Goal: Task Accomplishment & Management: Manage account settings

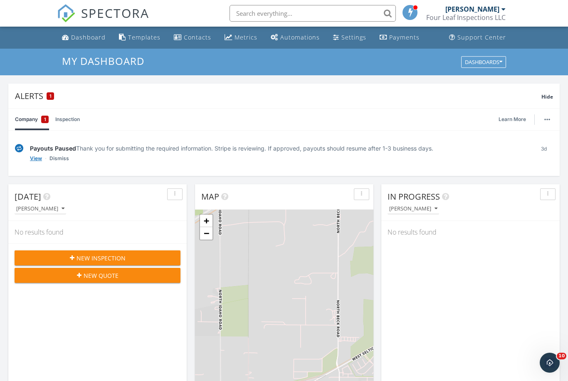
click at [39, 159] on link "View" at bounding box center [36, 158] width 12 height 8
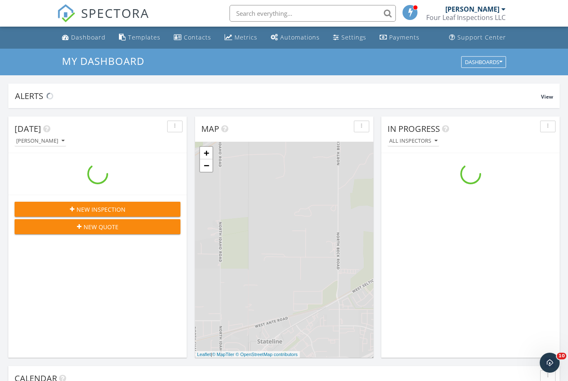
scroll to position [757, 568]
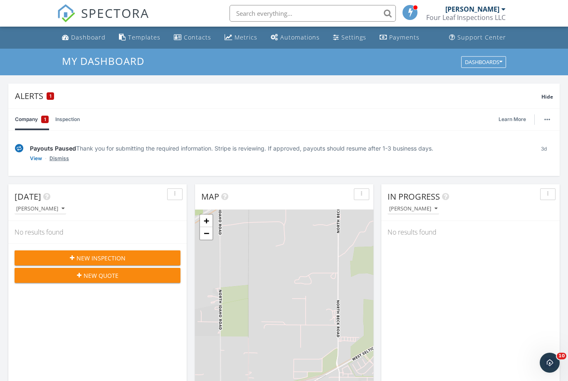
click at [66, 159] on link "Dismiss" at bounding box center [59, 158] width 20 height 8
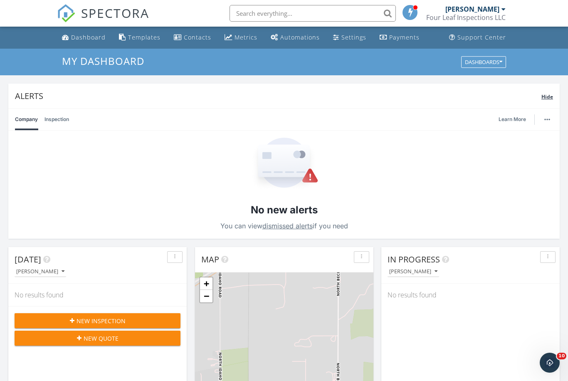
click at [549, 100] on span "Hide" at bounding box center [547, 96] width 12 height 7
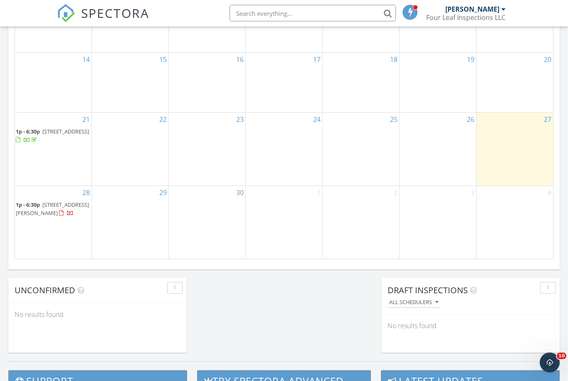
scroll to position [504, 0]
click at [74, 249] on div "28 1p - 6:30p 834 Bailey Ct, Coeur d'Alene 83814" at bounding box center [53, 222] width 76 height 72
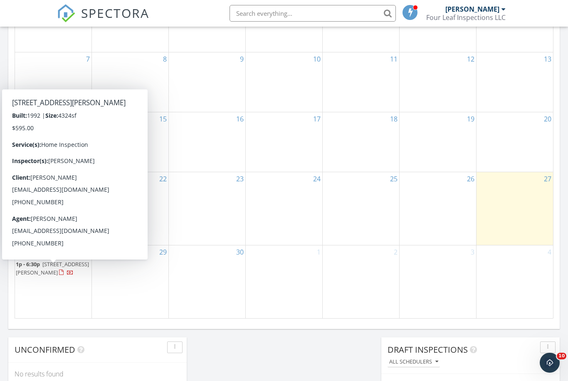
scroll to position [441, 0]
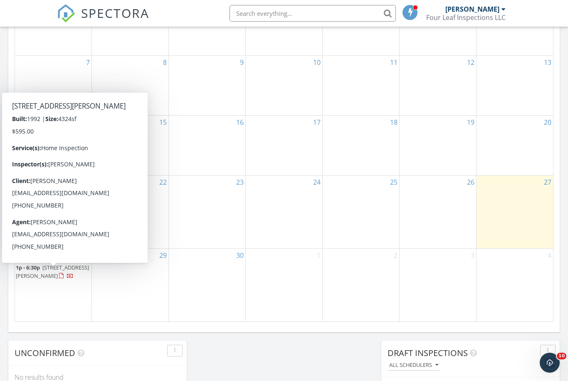
click at [64, 278] on div at bounding box center [61, 275] width 5 height 5
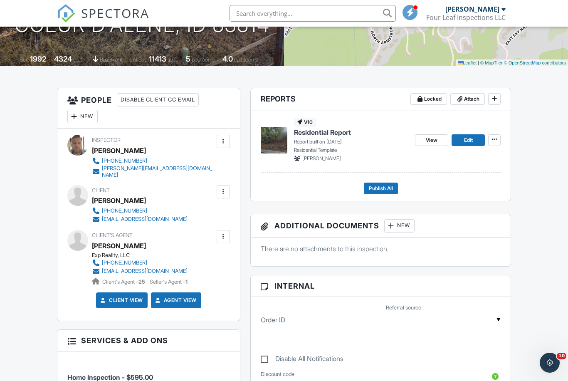
click at [226, 187] on div at bounding box center [223, 191] width 8 height 8
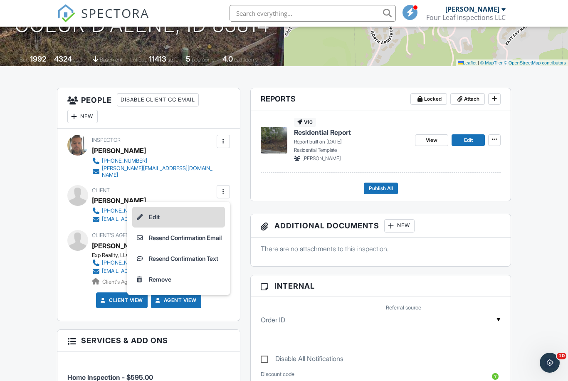
click at [169, 216] on li "Edit" at bounding box center [178, 217] width 93 height 21
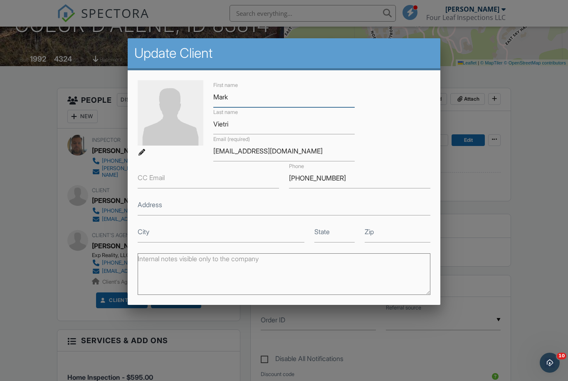
type input "Mark"
click at [257, 124] on input "Vietri" at bounding box center [283, 124] width 141 height 20
type input "V"
type input "[PERSON_NAME]"
click at [300, 150] on input "[EMAIL_ADDRESS][DOMAIN_NAME]" at bounding box center [283, 151] width 141 height 20
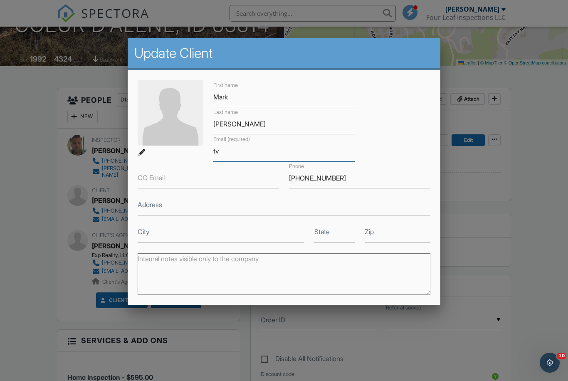
type input "t"
type input "Markstrickler@live.com"
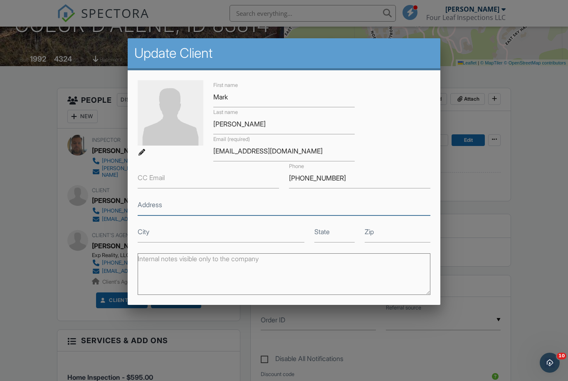
click at [403, 215] on input "Address" at bounding box center [284, 205] width 292 height 20
click at [355, 182] on input "208-890-9178" at bounding box center [359, 178] width 141 height 20
type input "2"
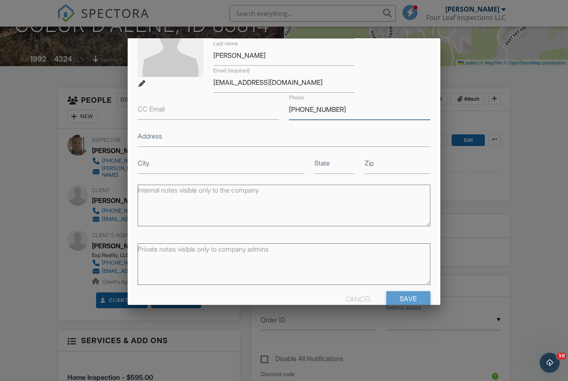
scroll to position [68, 0]
type input "[PHONE_NUMBER]"
click at [412, 302] on input "Save" at bounding box center [408, 298] width 44 height 15
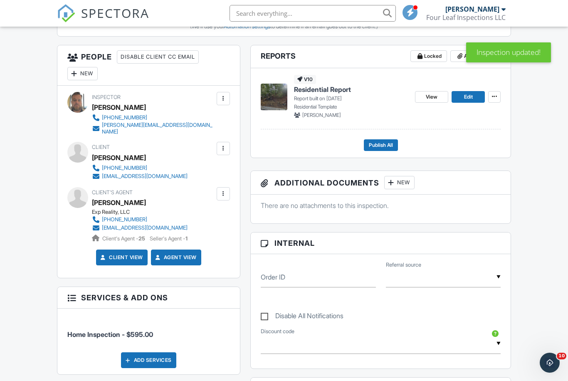
click at [223, 189] on div at bounding box center [223, 193] width 8 height 8
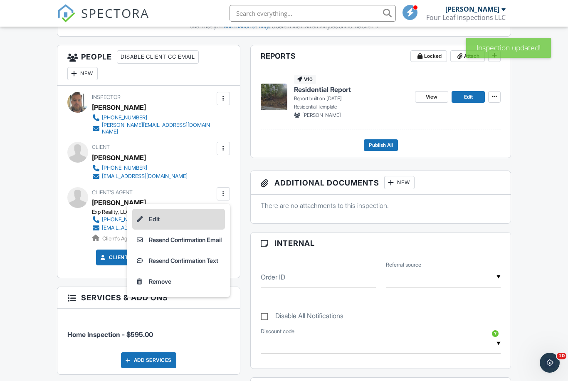
click at [159, 216] on li "Edit" at bounding box center [178, 219] width 93 height 21
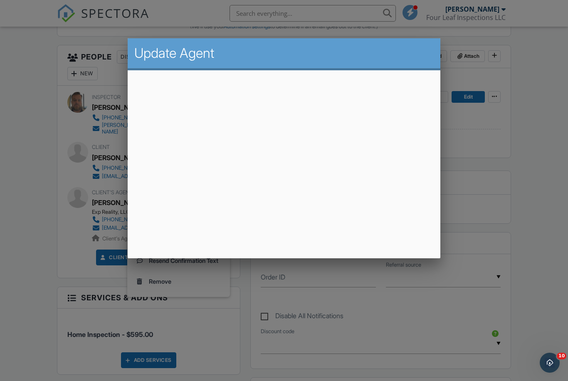
scroll to position [285, 0]
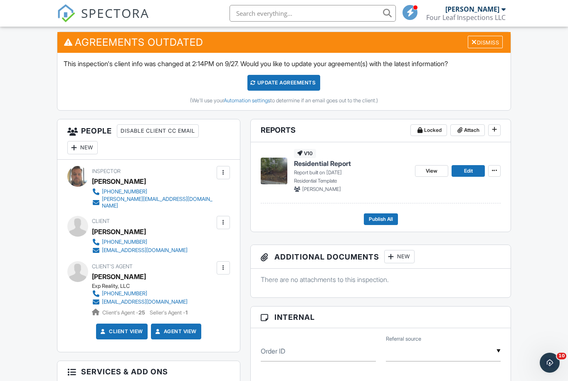
scroll to position [216, 0]
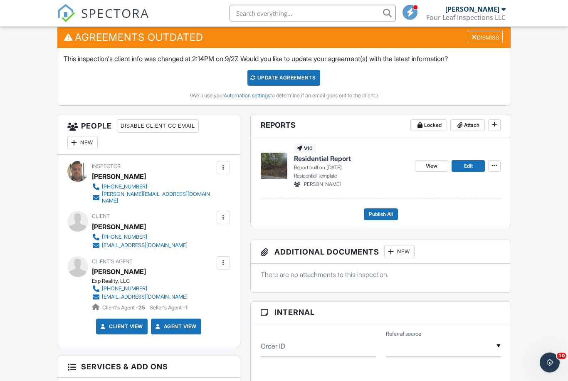
click at [90, 141] on div "New" at bounding box center [82, 142] width 30 height 13
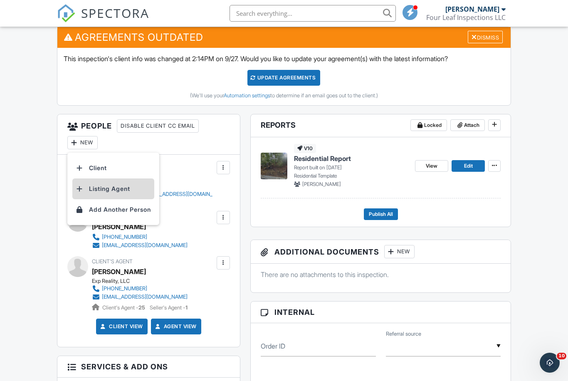
click at [120, 186] on li "Listing Agent" at bounding box center [113, 188] width 82 height 21
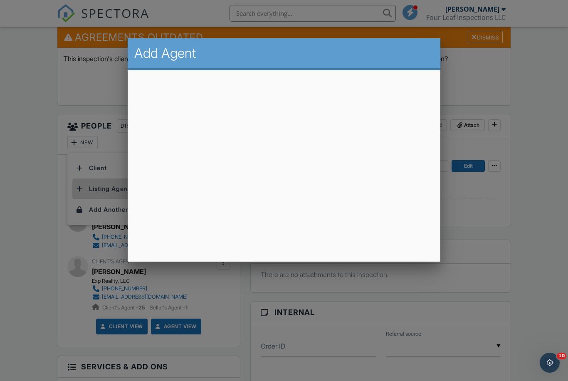
scroll to position [216, 0]
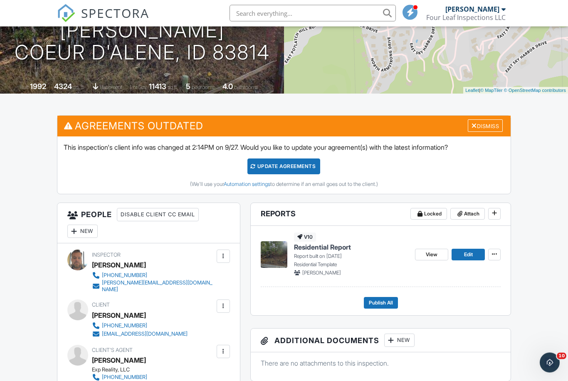
scroll to position [128, 0]
click at [281, 163] on div "Update Agreements" at bounding box center [283, 166] width 73 height 16
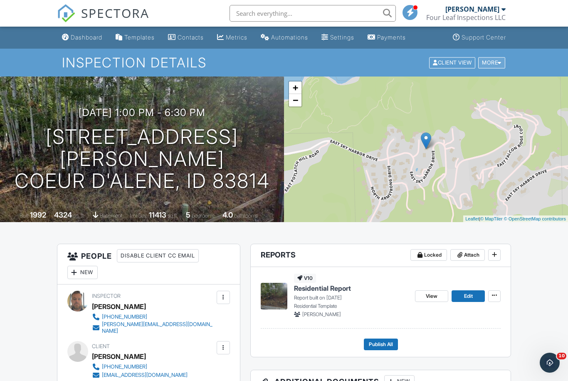
click at [492, 60] on div "More" at bounding box center [491, 62] width 27 height 11
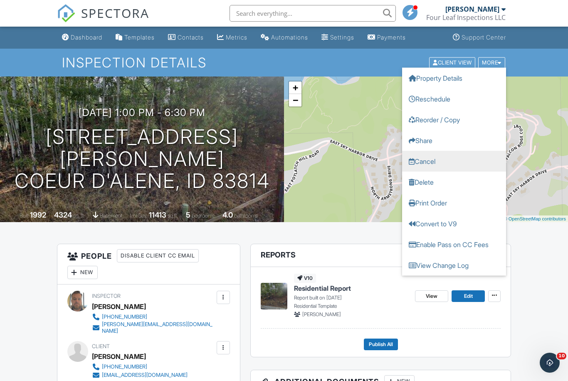
click at [434, 164] on link "Cancel" at bounding box center [454, 160] width 104 height 21
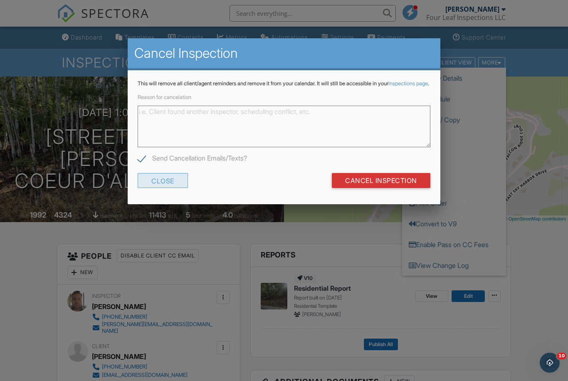
click at [159, 188] on div "Close" at bounding box center [163, 180] width 50 height 15
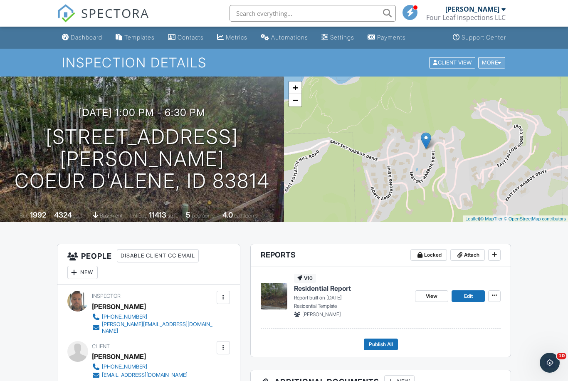
click at [497, 65] on div "More" at bounding box center [491, 62] width 27 height 11
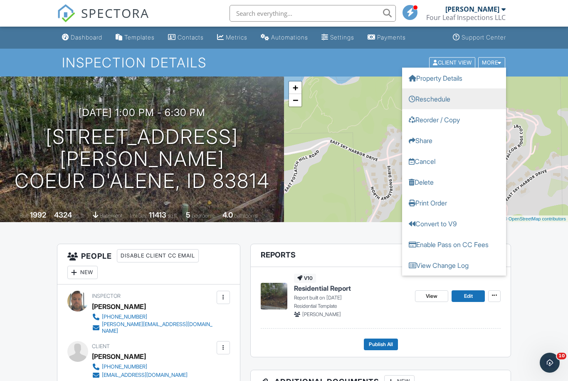
click at [446, 100] on link "Reschedule" at bounding box center [454, 98] width 104 height 21
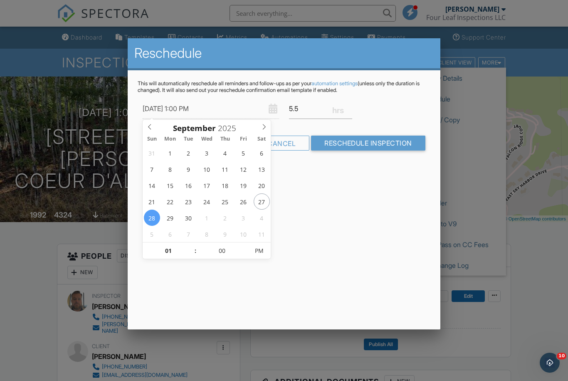
click at [343, 220] on div "Reschedule This will automatically reschedule all reminders and follow-ups as p…" at bounding box center [284, 183] width 312 height 291
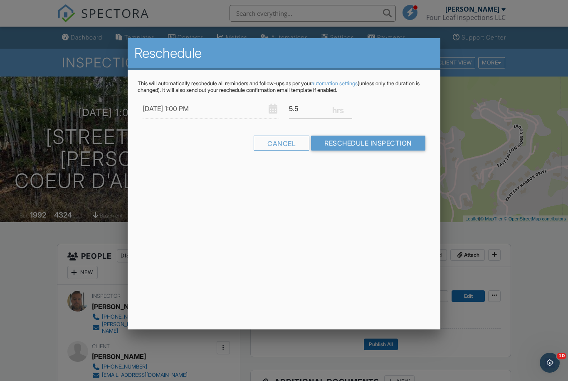
click at [193, 108] on input "[DATE] 1:00 PM" at bounding box center [211, 108] width 136 height 20
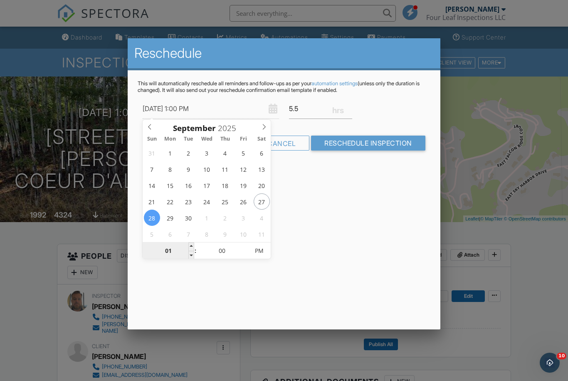
click at [172, 250] on input "01" at bounding box center [168, 251] width 51 height 17
type input "01"
type input "[DATE] 12:00 PM"
type input "12"
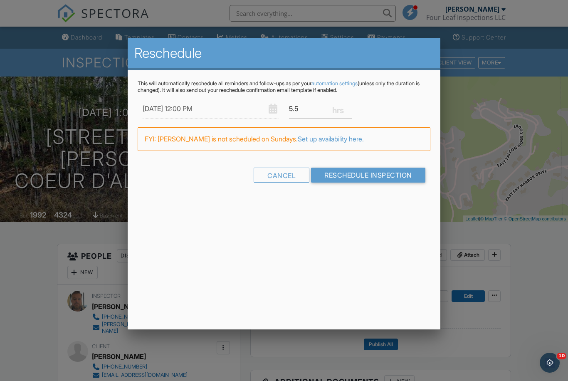
click at [381, 234] on div "Reschedule This will automatically reschedule all reminders and follow-ups as p…" at bounding box center [284, 183] width 312 height 291
click at [372, 178] on input "Reschedule Inspection" at bounding box center [368, 174] width 114 height 15
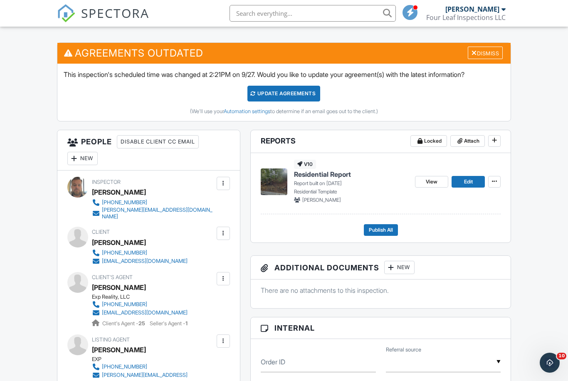
scroll to position [63, 0]
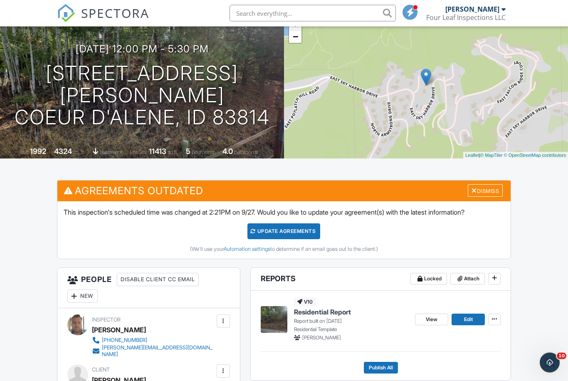
click at [291, 228] on div "Update Agreements" at bounding box center [283, 232] width 73 height 16
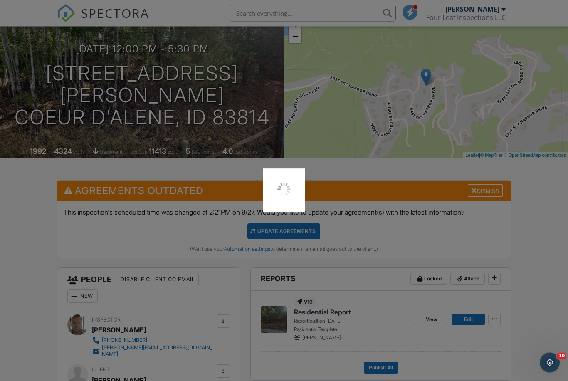
click at [285, 231] on div at bounding box center [284, 190] width 568 height 381
